Goal: Task Accomplishment & Management: Complete application form

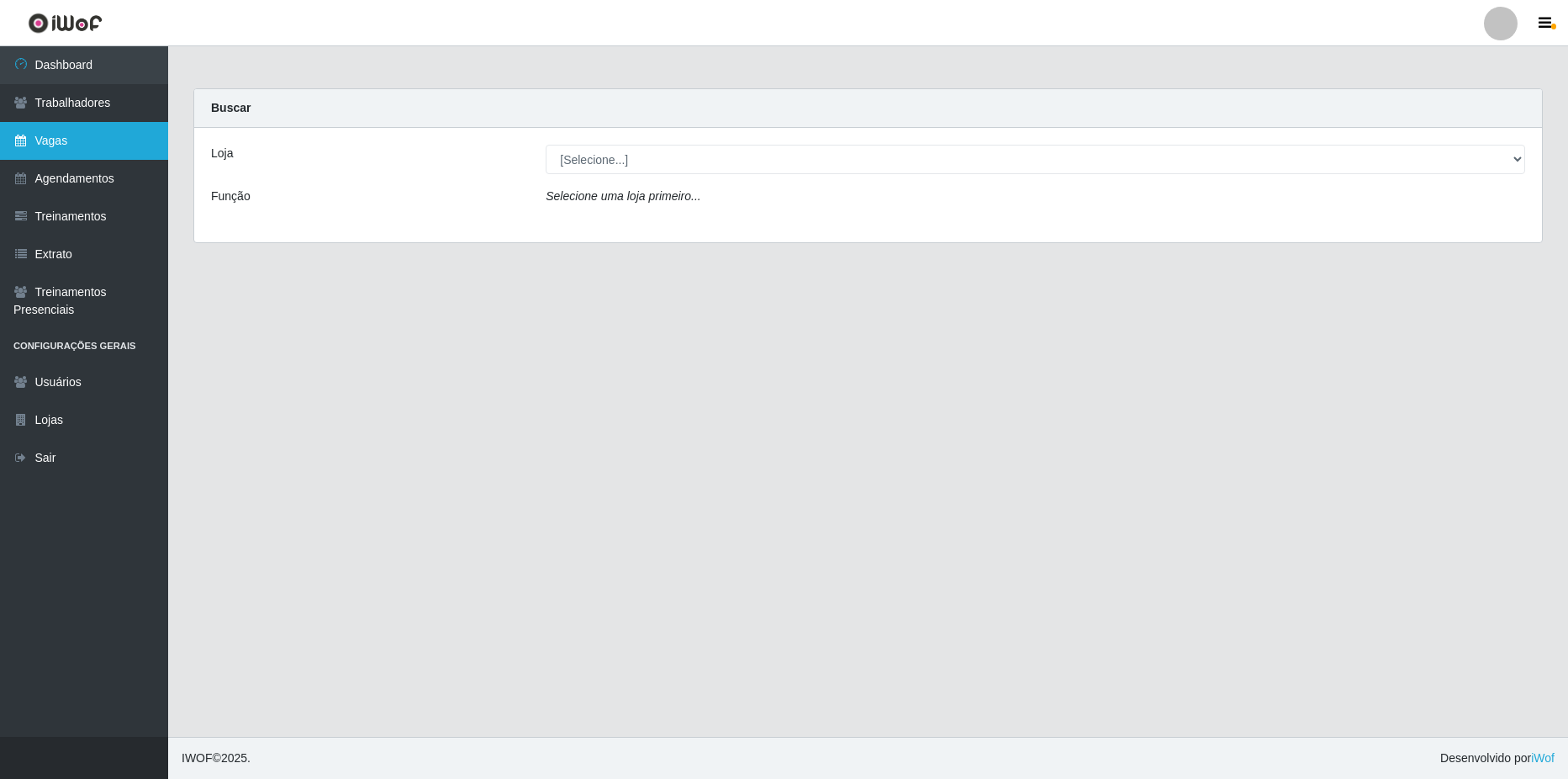
click at [94, 146] on link "Vagas" at bounding box center [83, 141] width 168 height 38
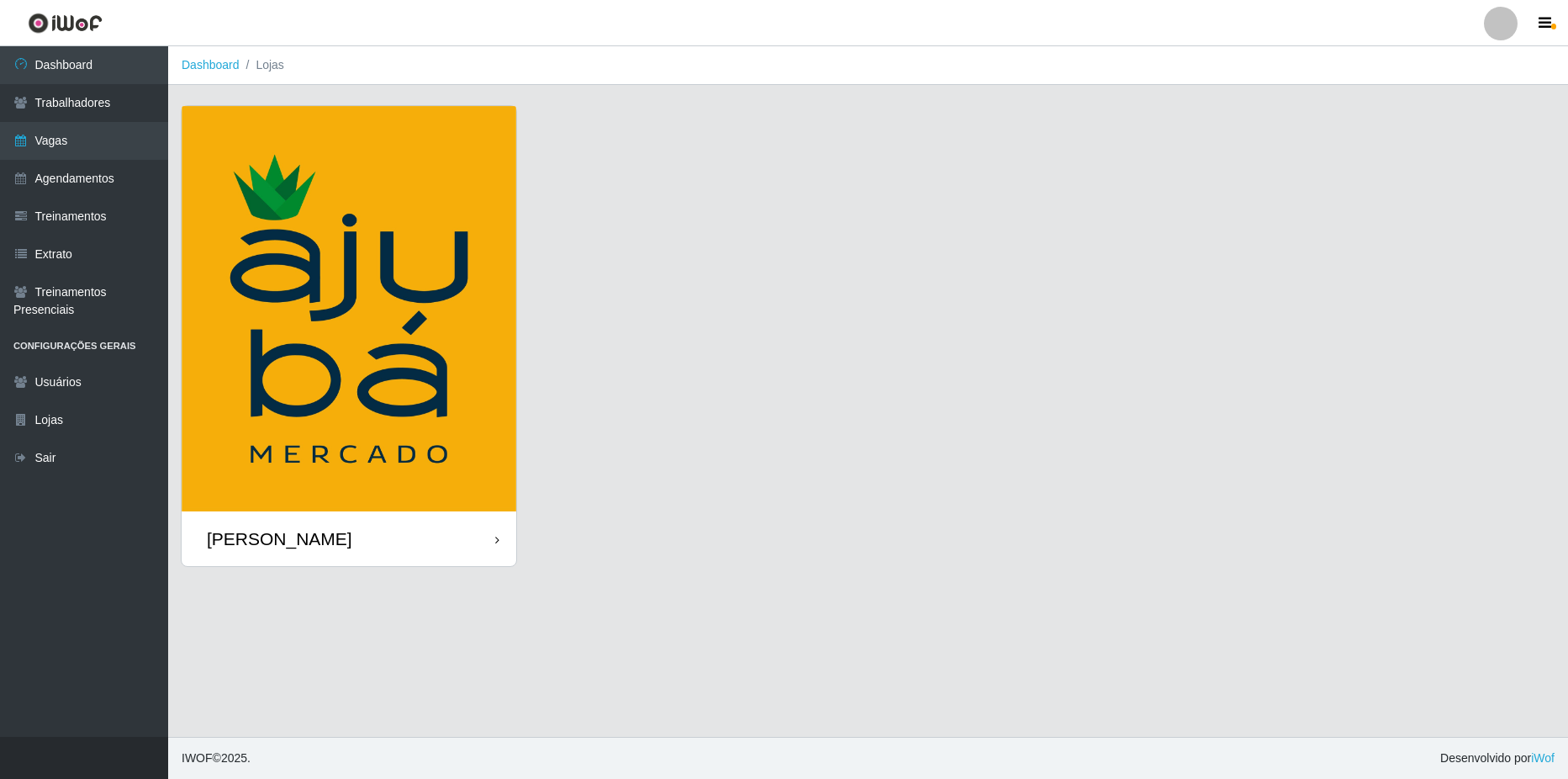
click at [464, 545] on div "[PERSON_NAME]" at bounding box center [348, 538] width 335 height 54
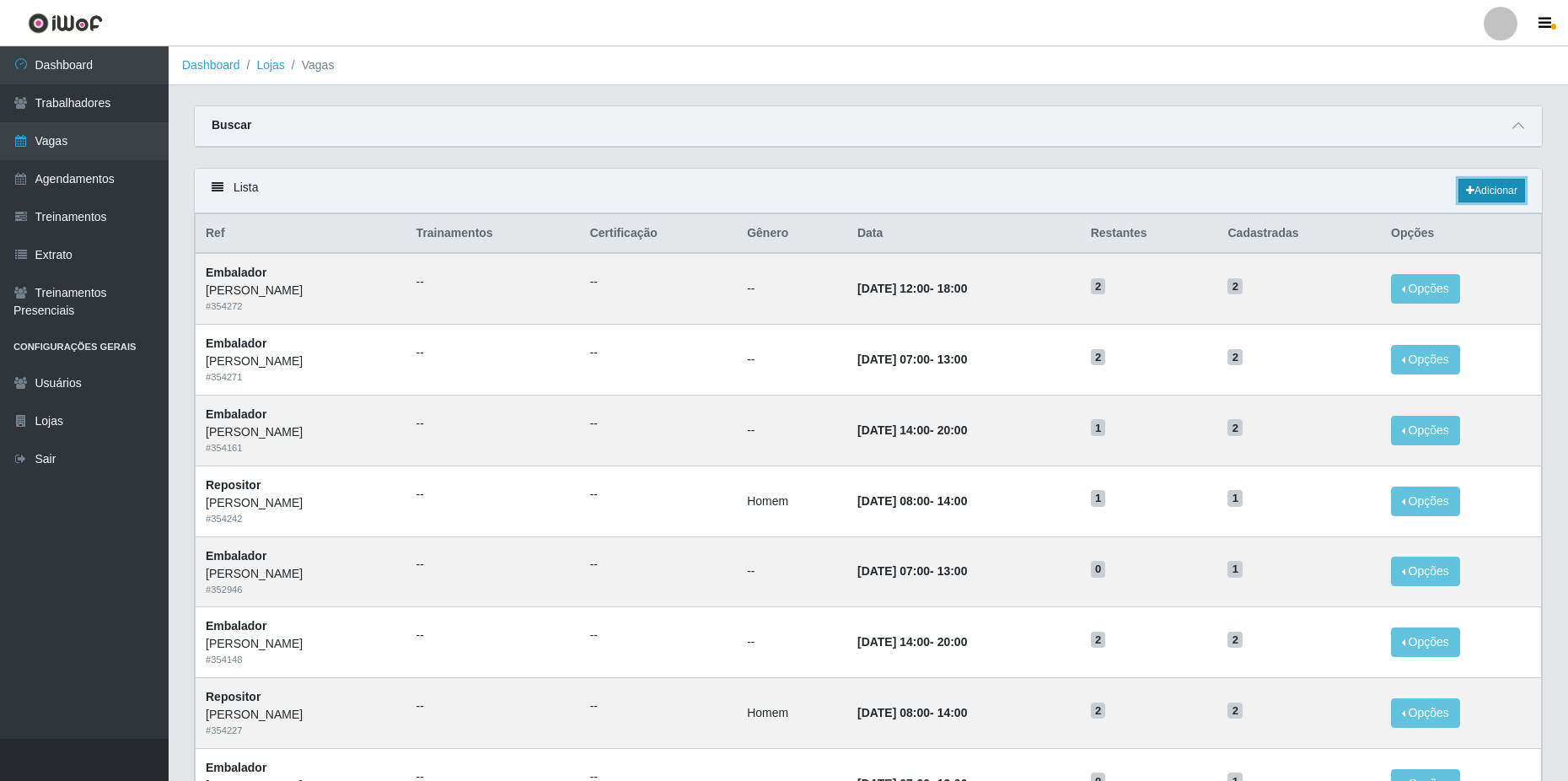
click at [1488, 189] on link "Adicionar" at bounding box center [1491, 191] width 66 height 23
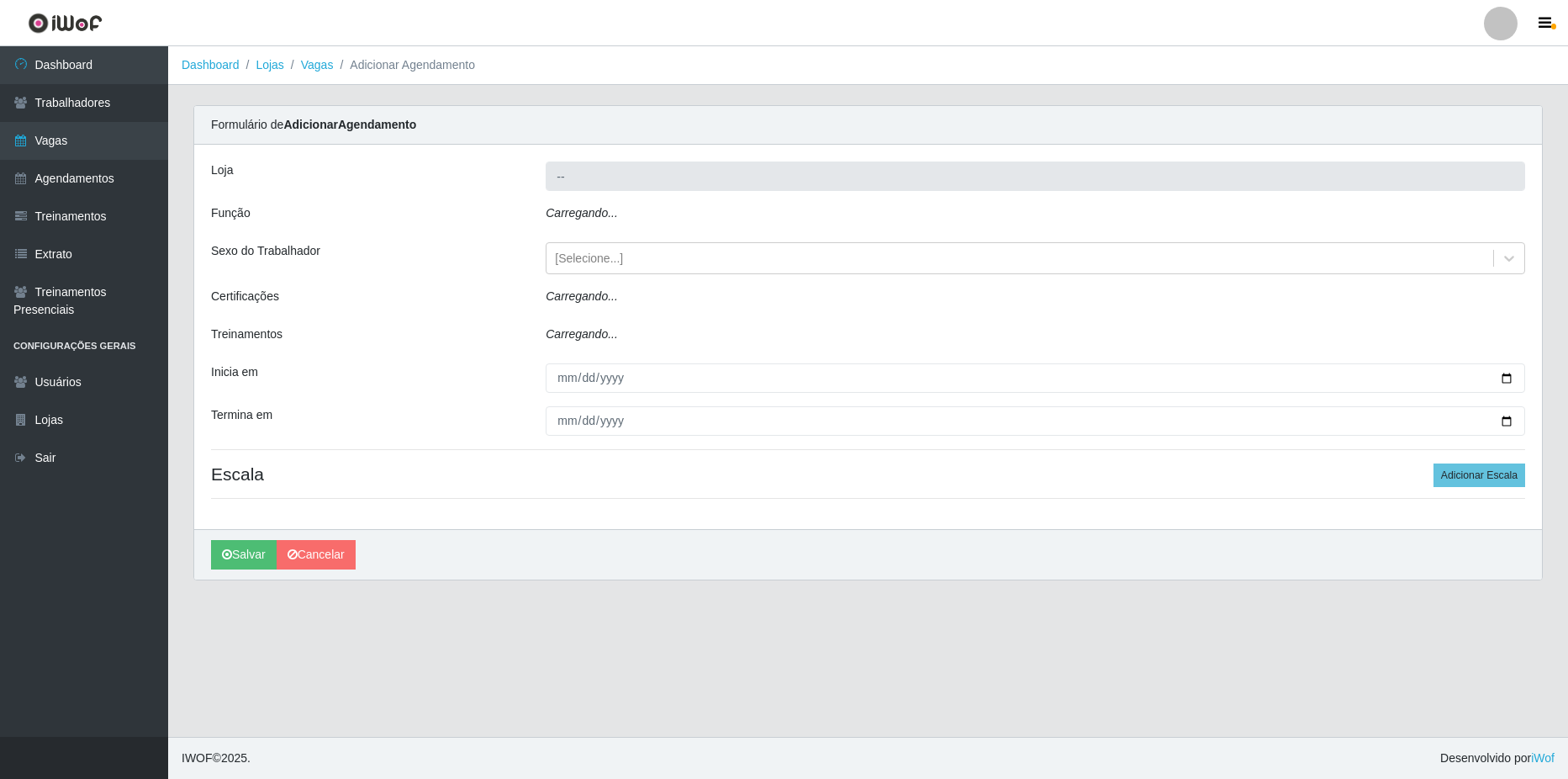
type input "[PERSON_NAME]"
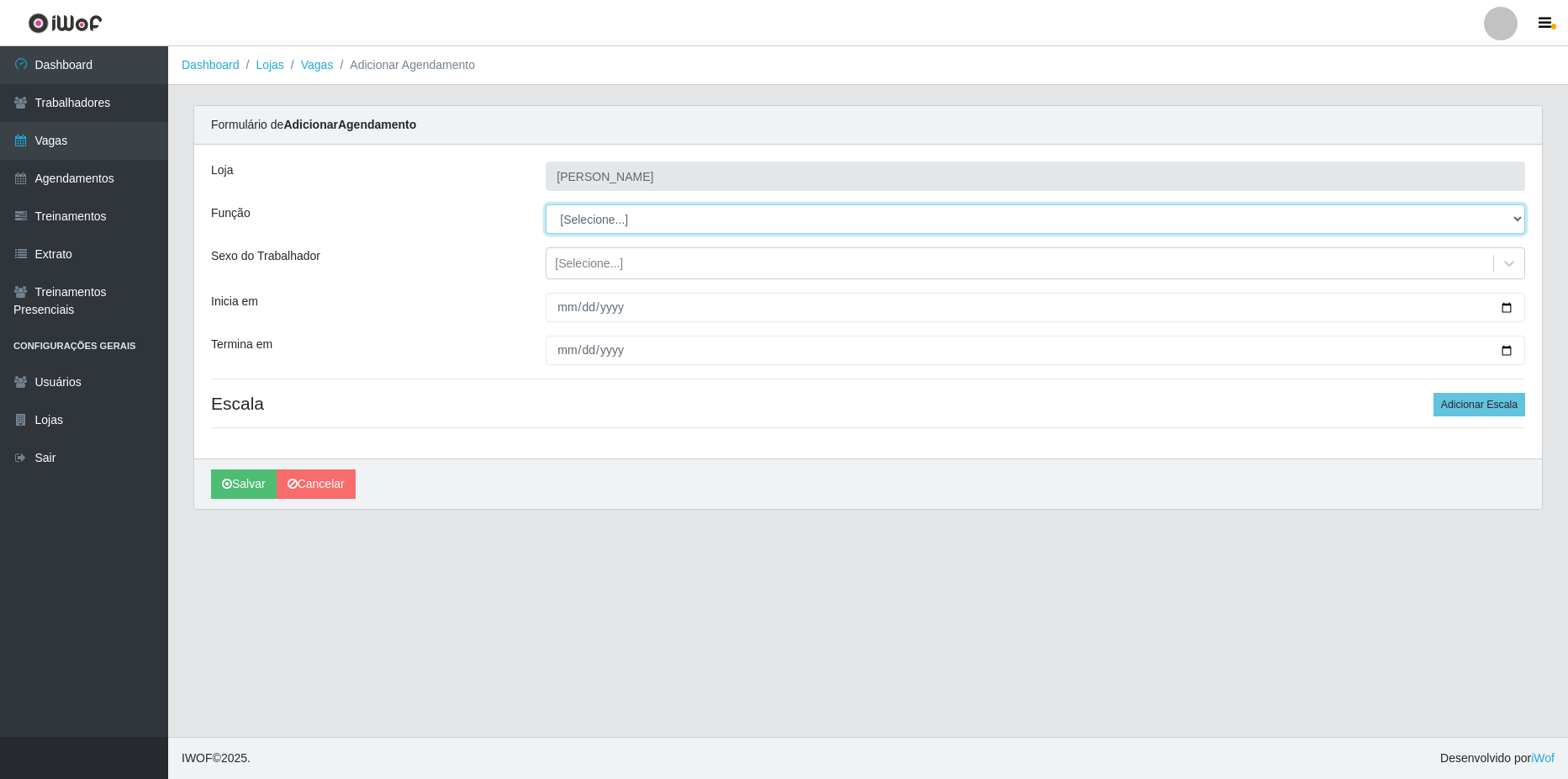
click at [628, 214] on select "[Selecione...] ASG ASG + ASG ++ Balconista de Açougue Balconista de Açougue + B…" at bounding box center [1036, 219] width 980 height 29
select select "24"
click at [546, 205] on select "[Selecione...] ASG ASG + ASG ++ Balconista de Açougue Balconista de Açougue + B…" at bounding box center [1036, 219] width 980 height 29
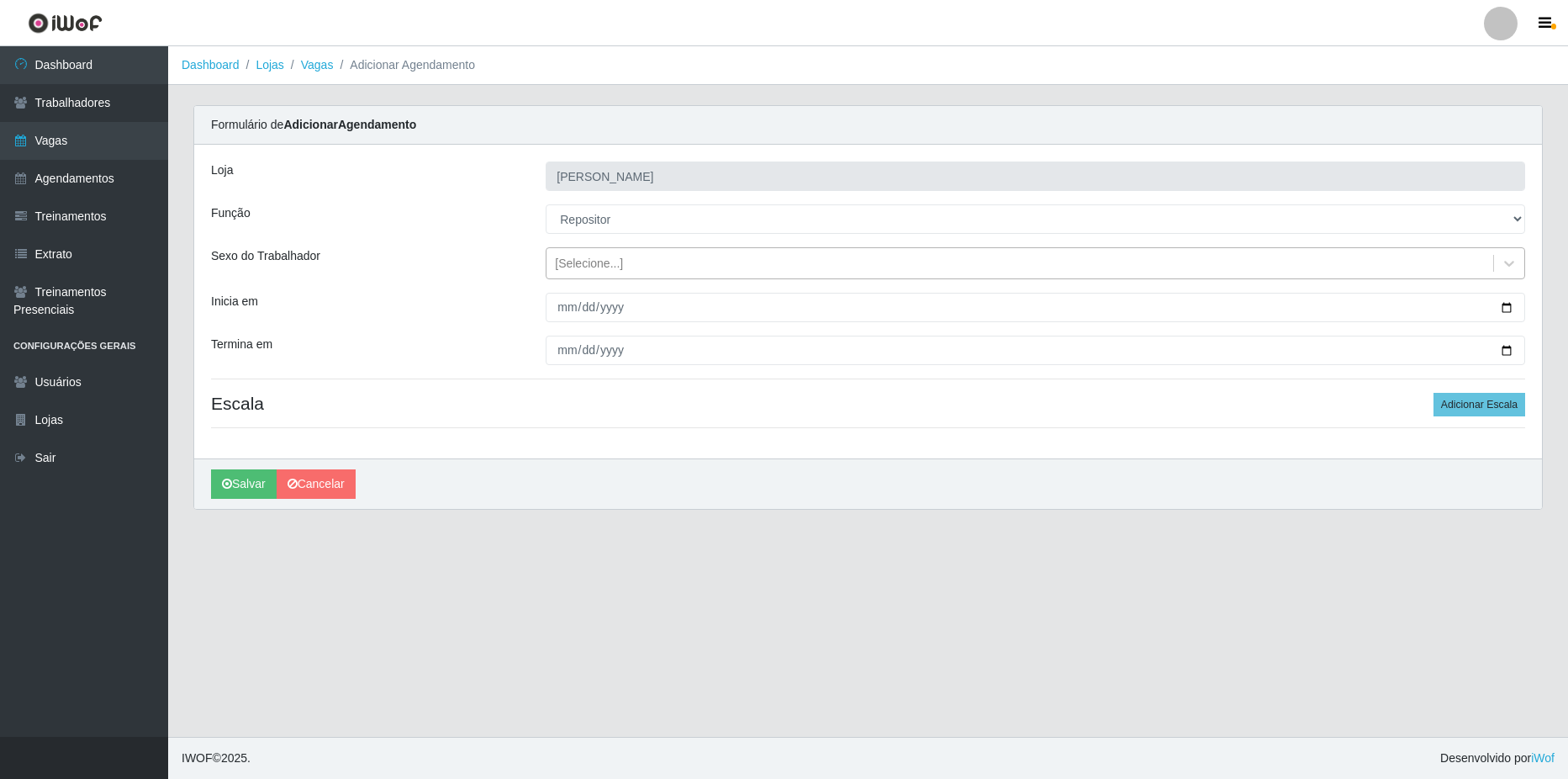
click at [598, 270] on div "[Selecione...]" at bounding box center [589, 264] width 68 height 17
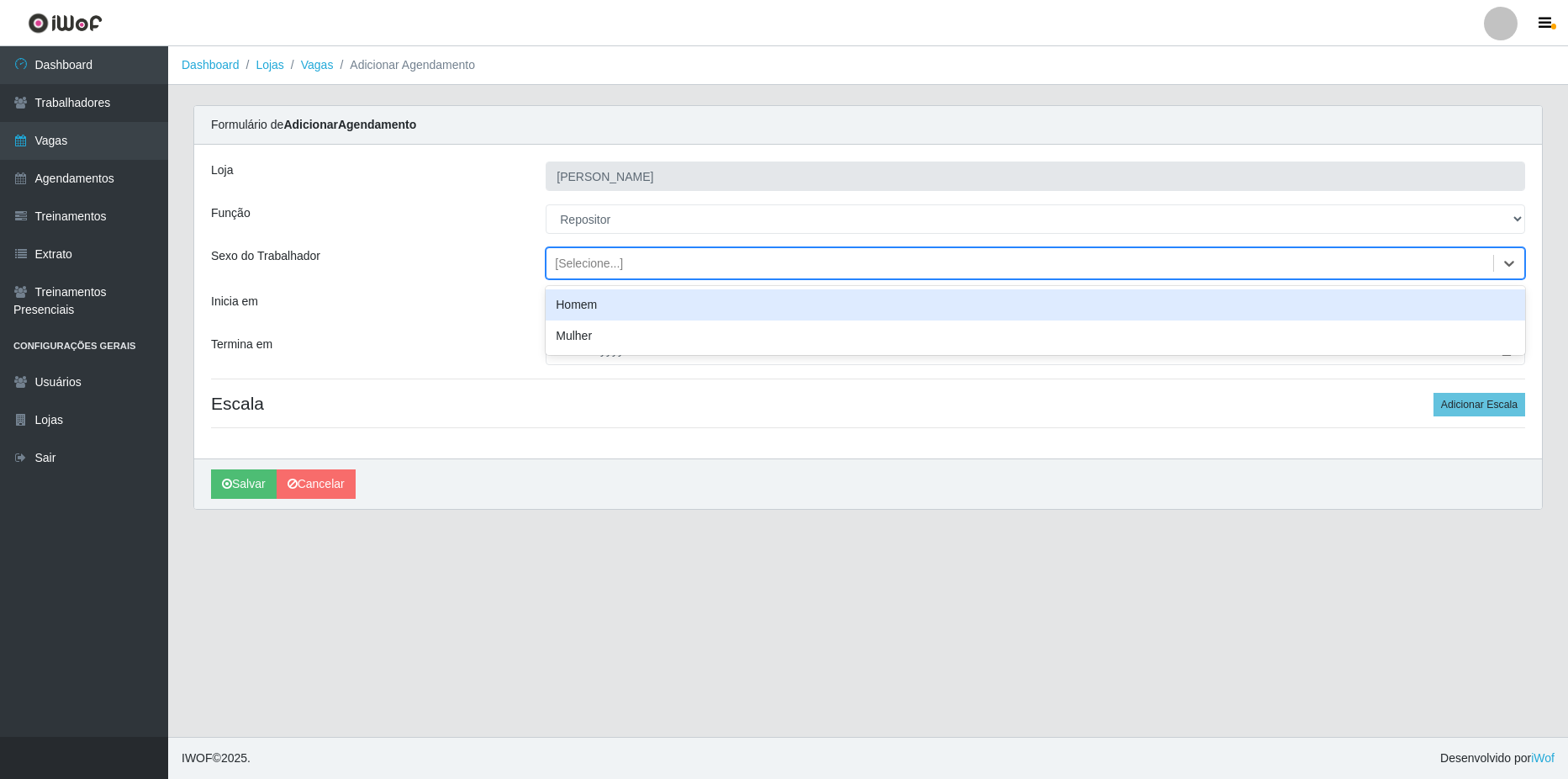
click at [597, 306] on div "Homem" at bounding box center [1036, 305] width 980 height 31
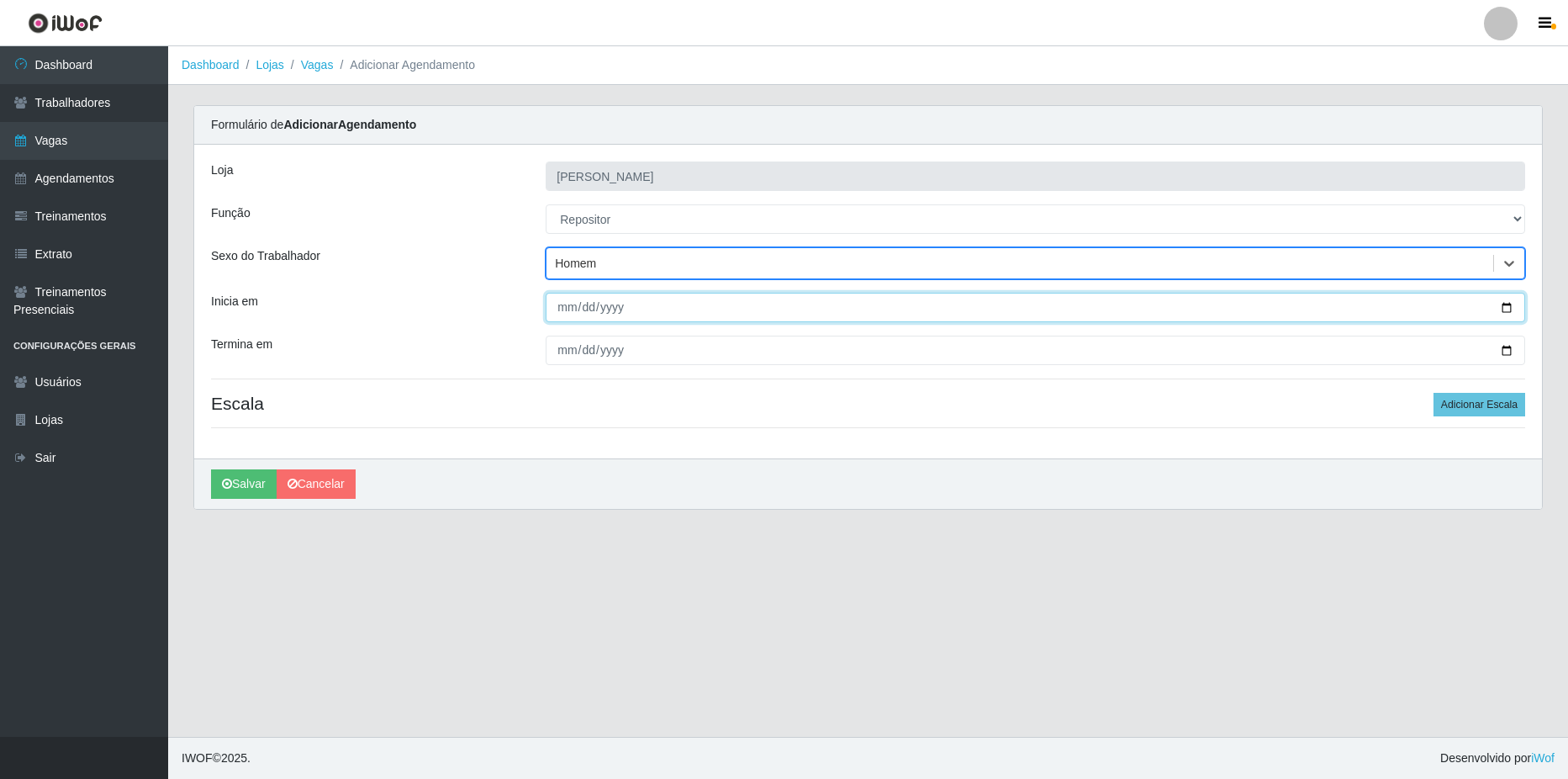
click at [695, 307] on input "Inicia em" at bounding box center [1036, 308] width 980 height 29
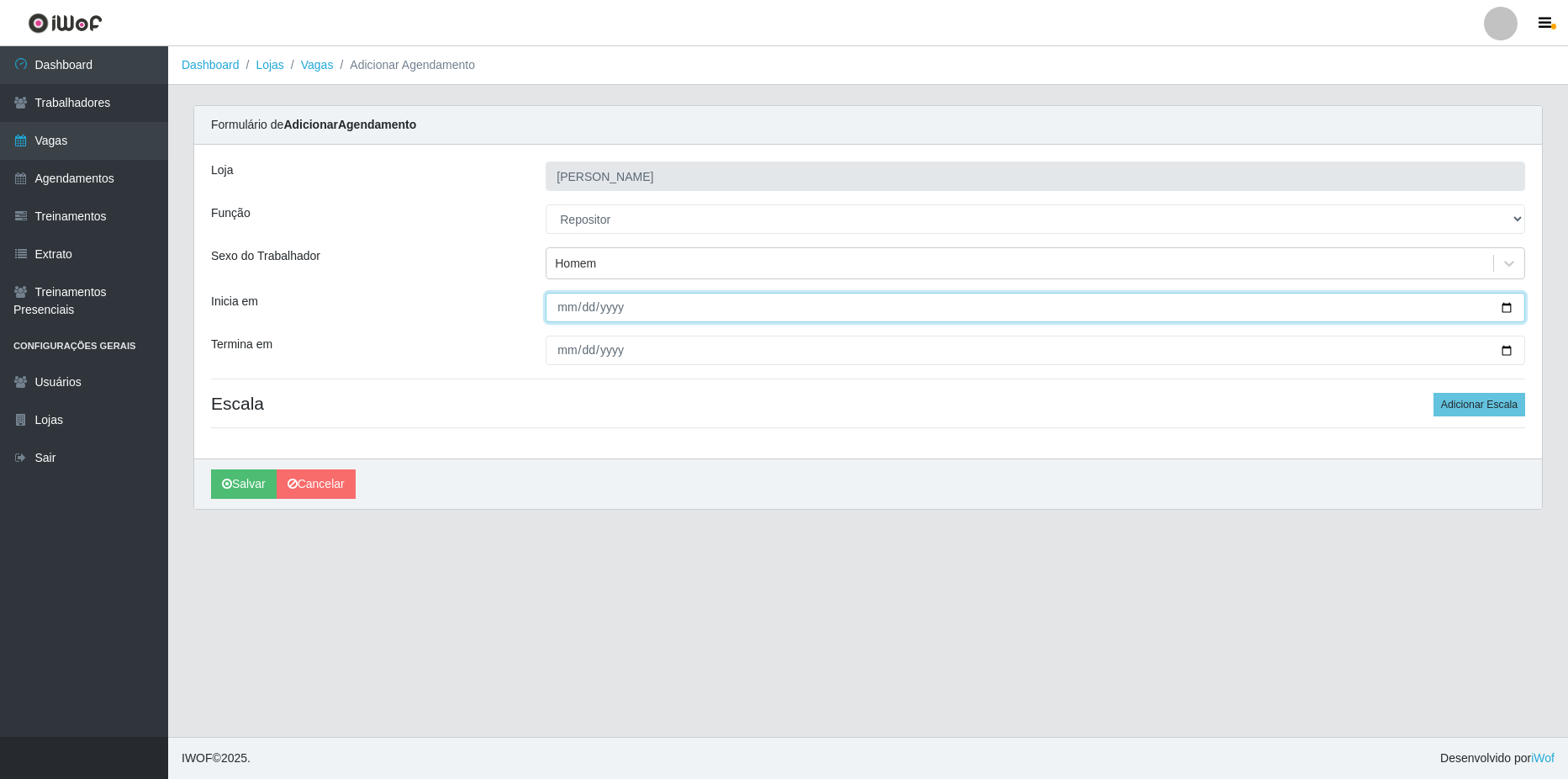
click at [1511, 309] on input "Inicia em" at bounding box center [1036, 308] width 980 height 29
type input "[DATE]"
click at [519, 341] on div "Termina em" at bounding box center [366, 350] width 335 height 29
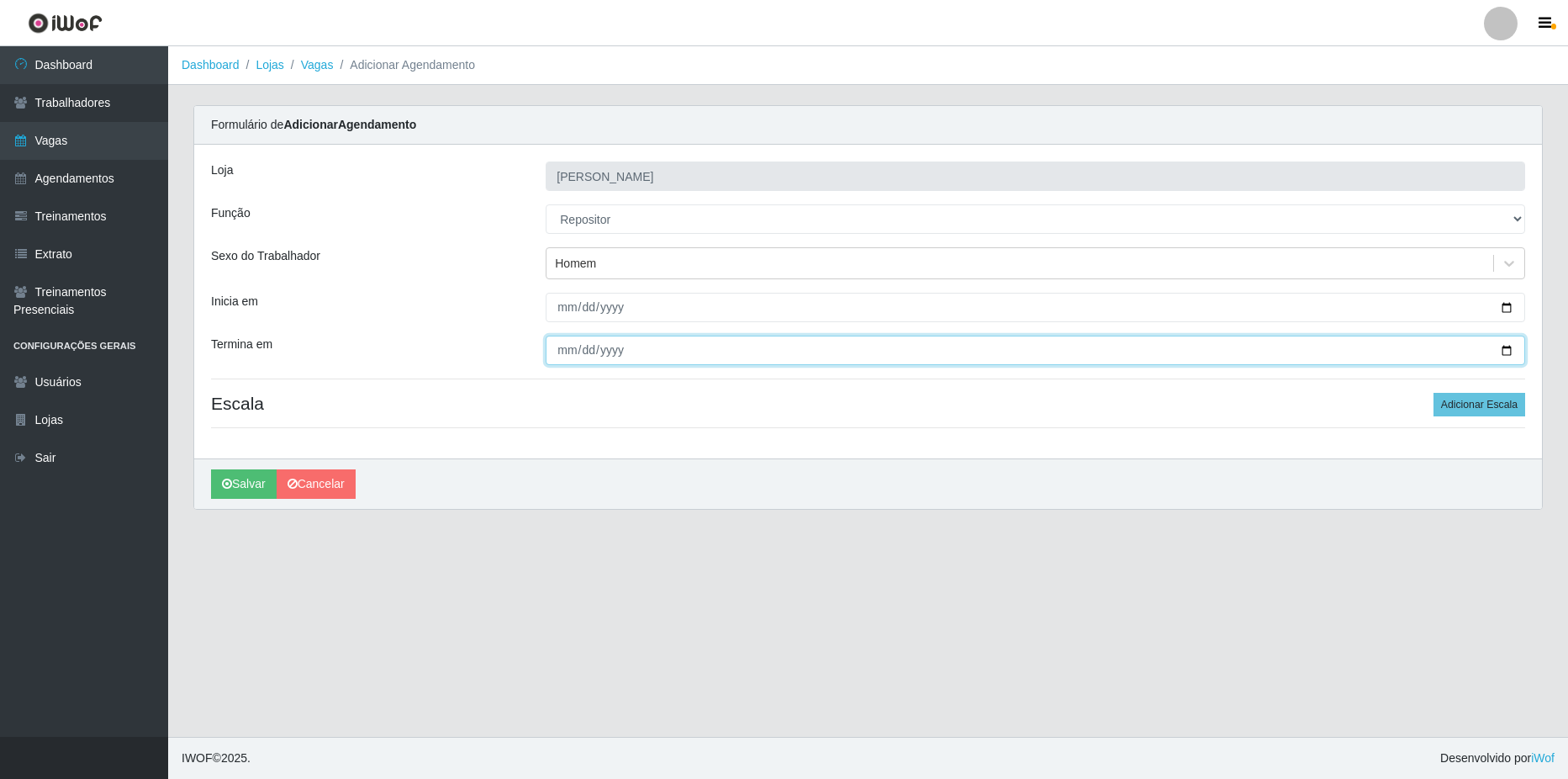
click at [1509, 351] on input "Termina em" at bounding box center [1036, 350] width 980 height 29
type input "[DATE]"
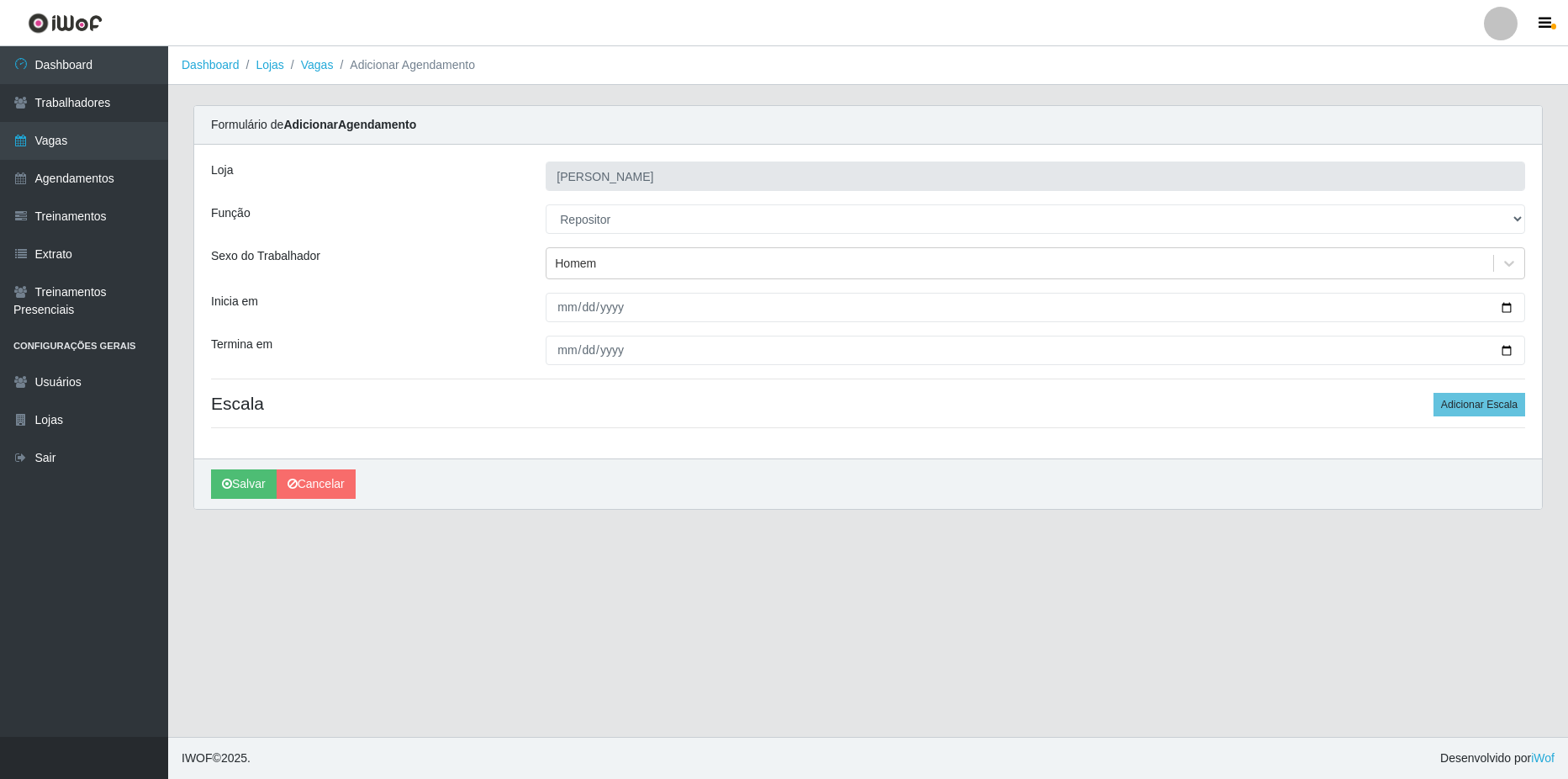
click at [534, 351] on div "[DATE]" at bounding box center [1036, 350] width 1005 height 29
click at [1467, 391] on div "[PERSON_NAME] Mercado Função [Selecione...] ASG ASG + ASG ++ Balconista de Açou…" at bounding box center [867, 301] width 1348 height 313
click at [1467, 406] on button "Adicionar Escala" at bounding box center [1480, 405] width 91 height 23
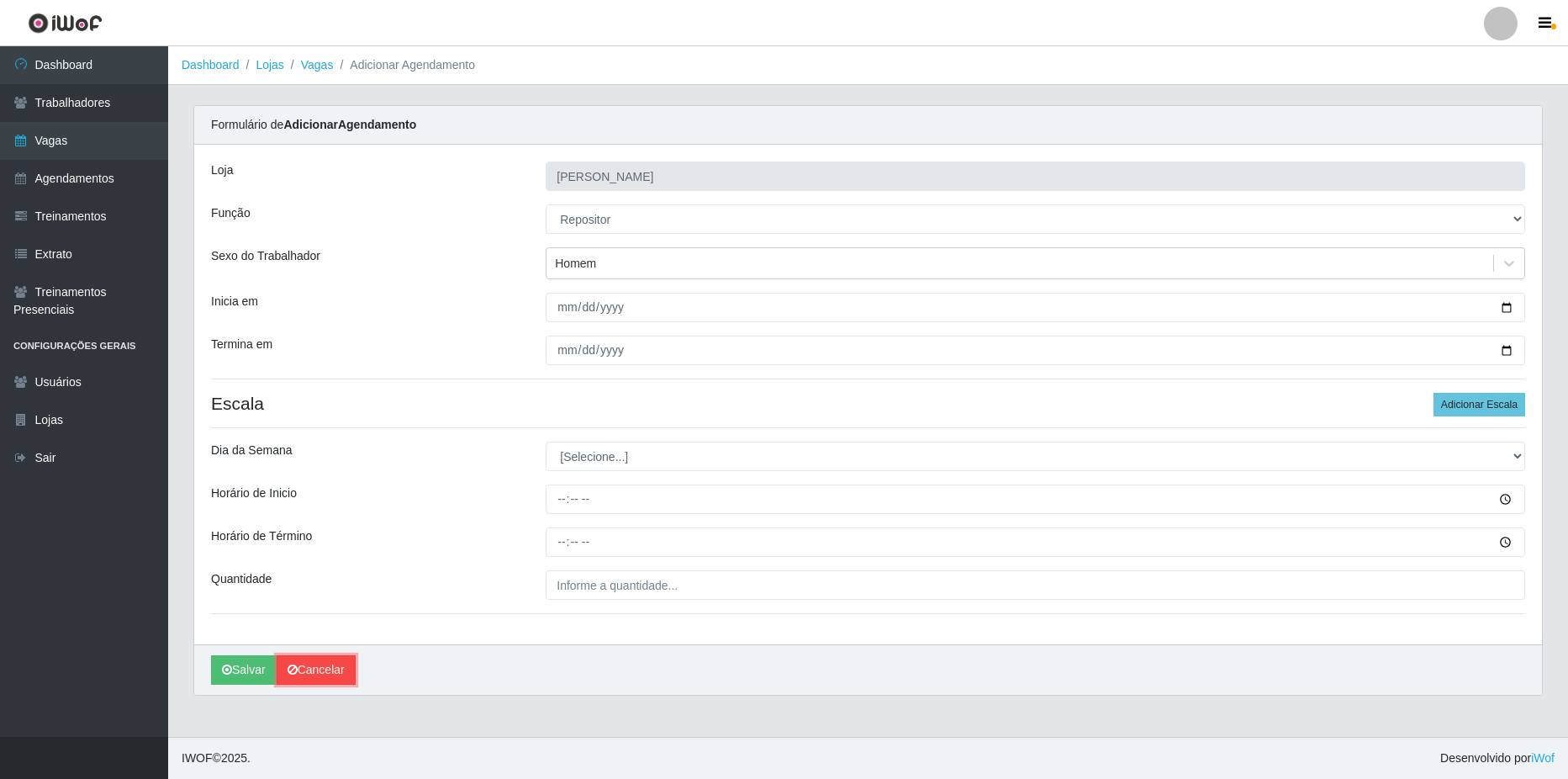
click at [315, 676] on link "Cancelar" at bounding box center [315, 669] width 79 height 29
